Goal: Information Seeking & Learning: Learn about a topic

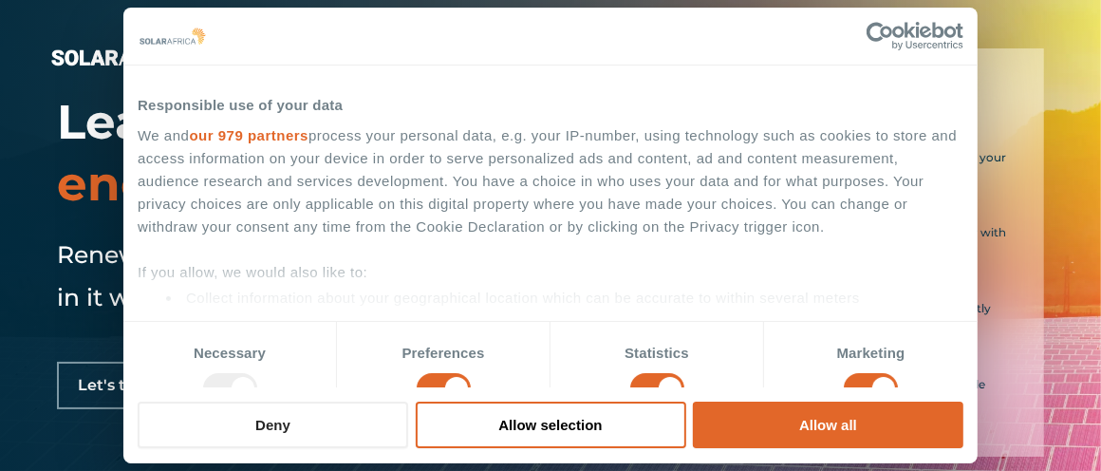
click at [337, 427] on button "Deny" at bounding box center [273, 424] width 271 height 47
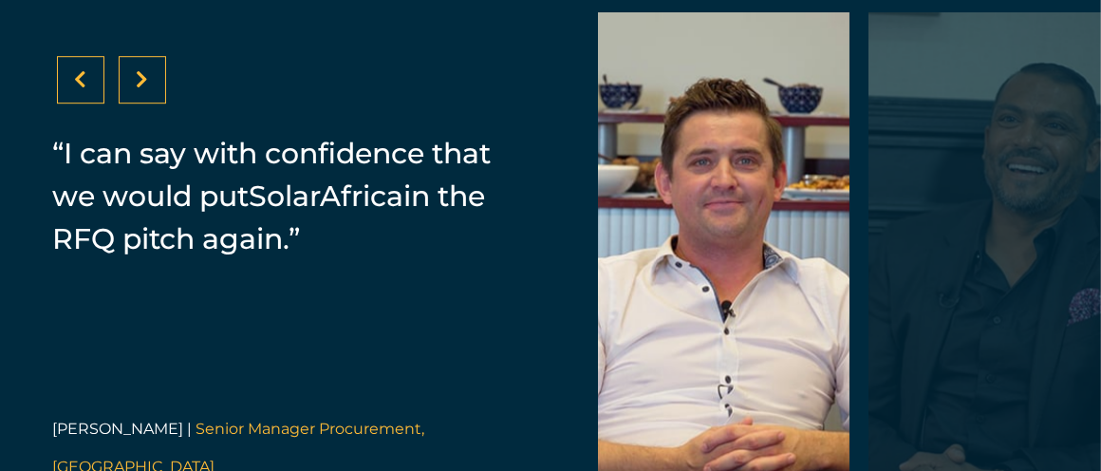
scroll to position [3638, 0]
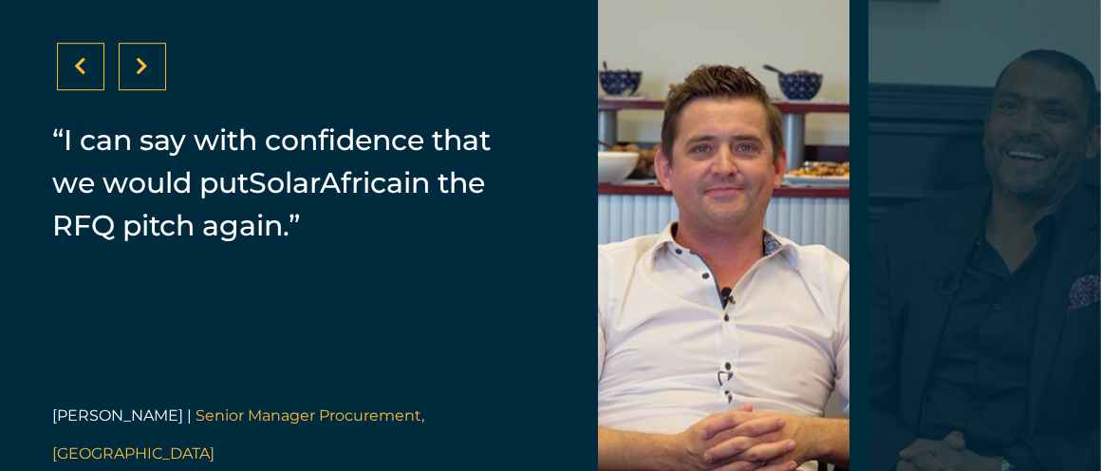
click at [159, 70] on div at bounding box center [142, 66] width 47 height 47
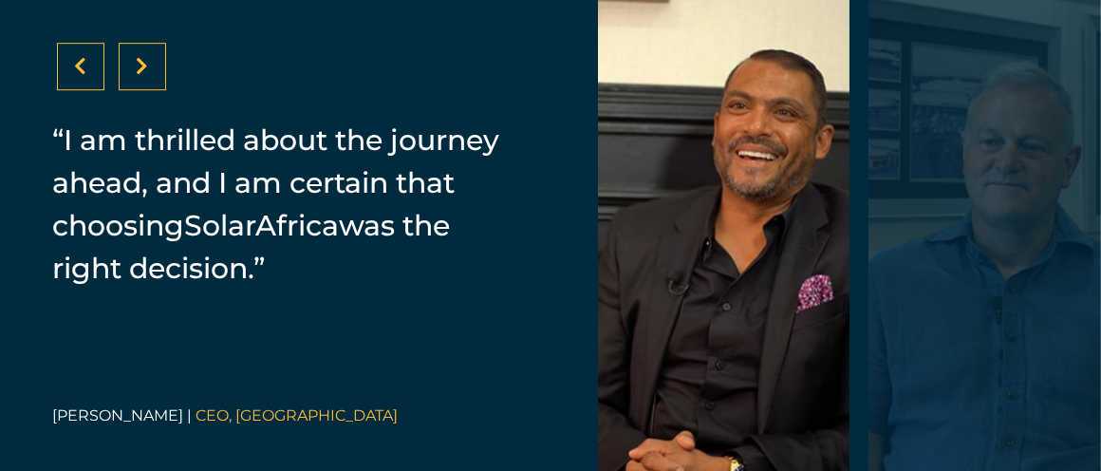
click at [159, 70] on div at bounding box center [142, 66] width 47 height 47
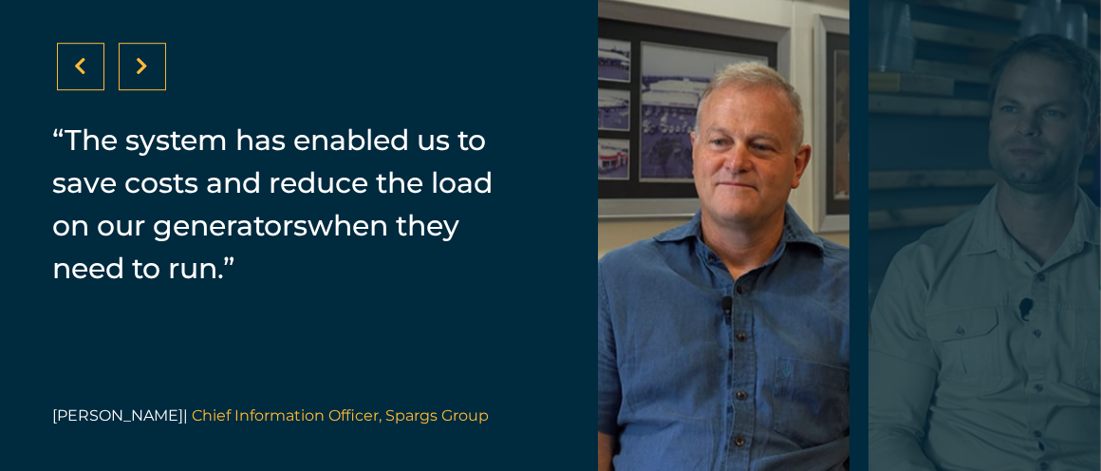
click at [159, 70] on div at bounding box center [142, 66] width 47 height 47
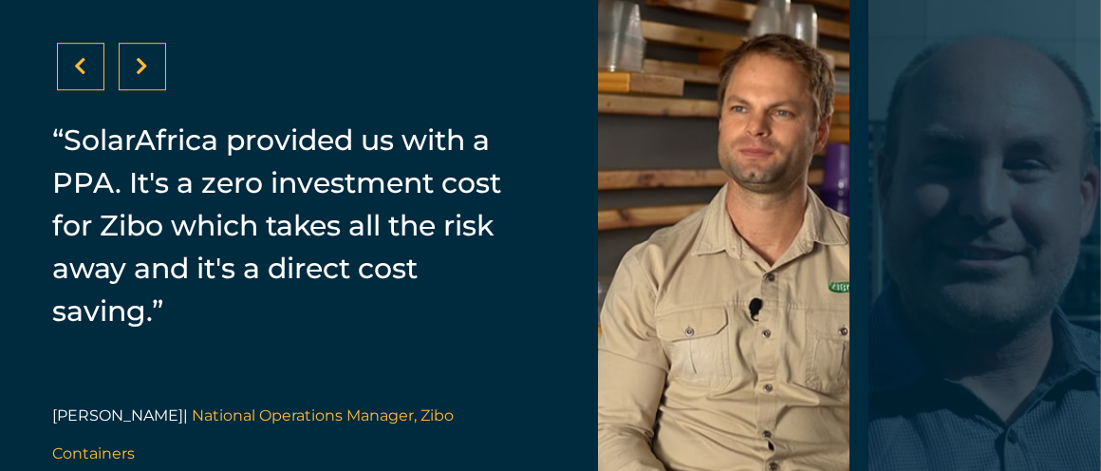
click at [159, 70] on div at bounding box center [142, 66] width 47 height 47
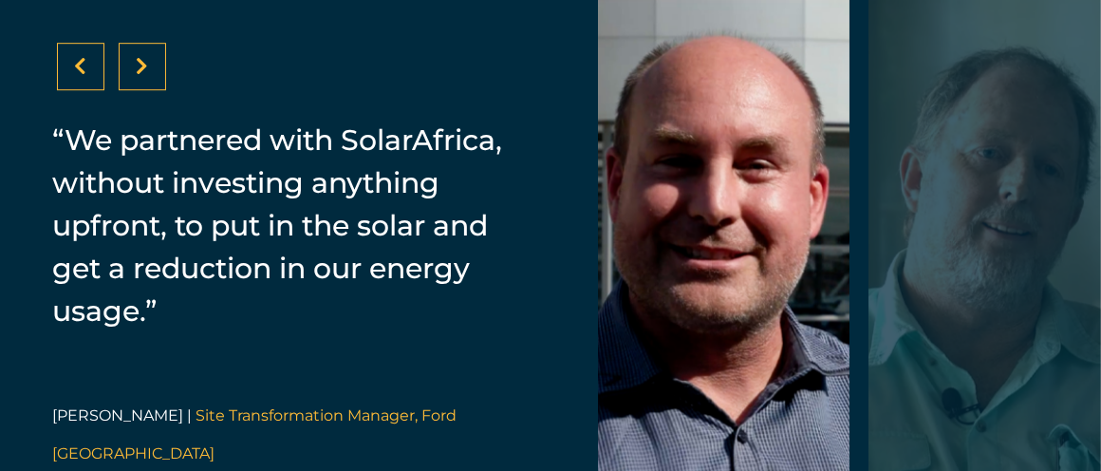
click at [159, 70] on div at bounding box center [142, 66] width 47 height 47
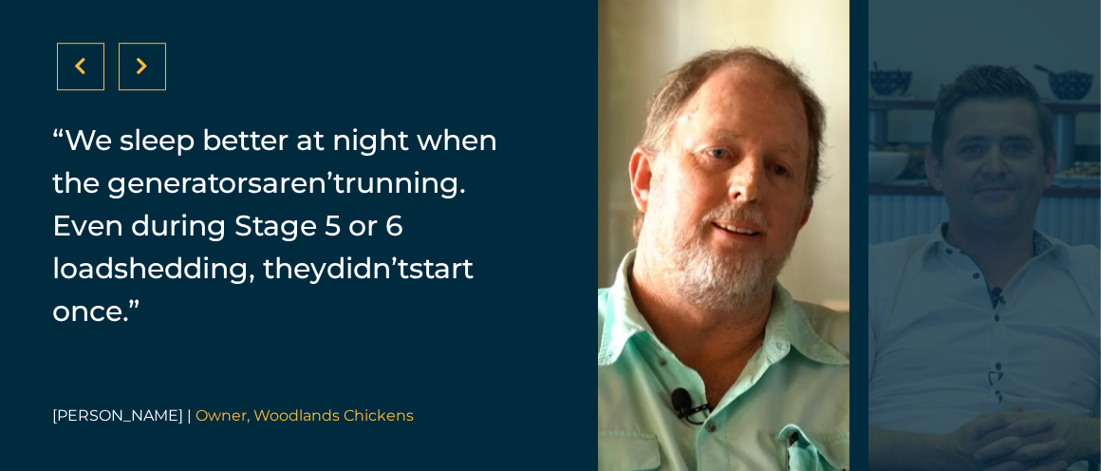
click at [159, 70] on div at bounding box center [142, 66] width 47 height 47
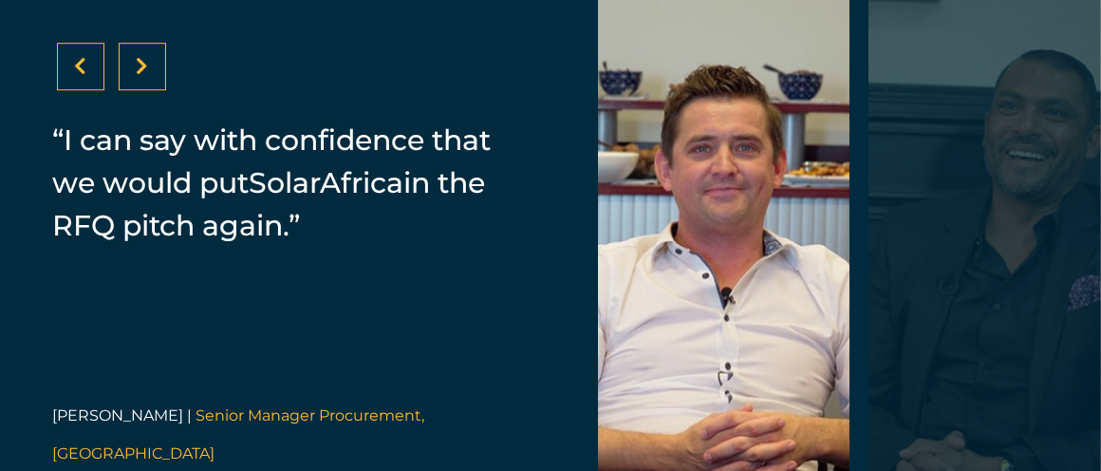
click at [159, 70] on div at bounding box center [142, 66] width 47 height 47
